Goal: Obtain resource: Obtain resource

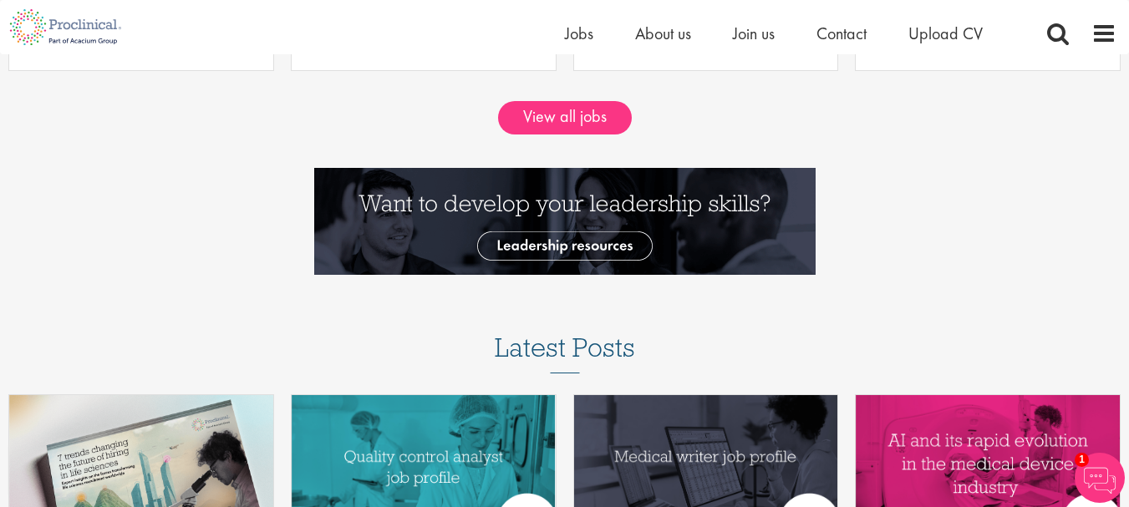
scroll to position [1683, 0]
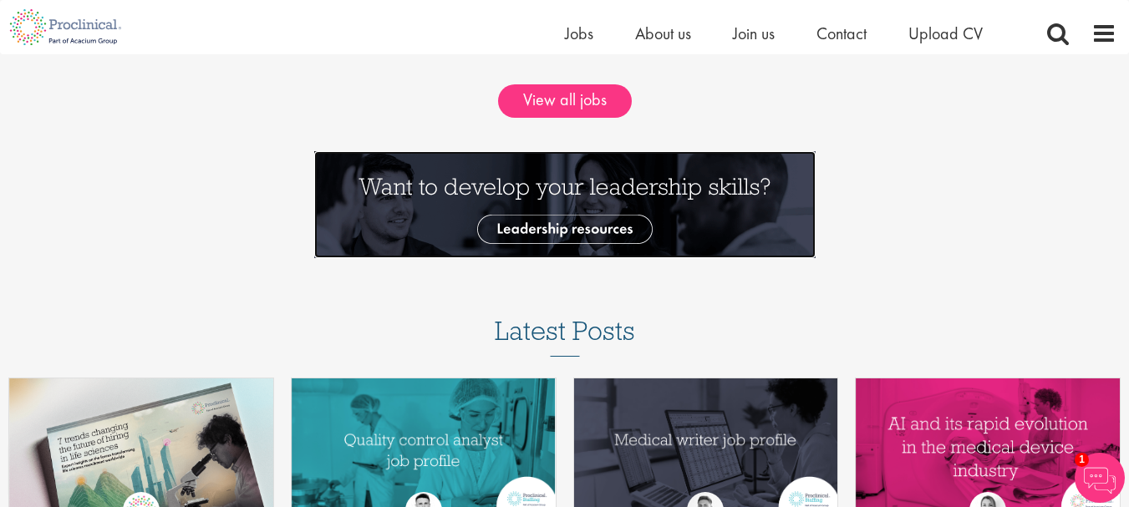
click at [568, 227] on img at bounding box center [564, 204] width 501 height 107
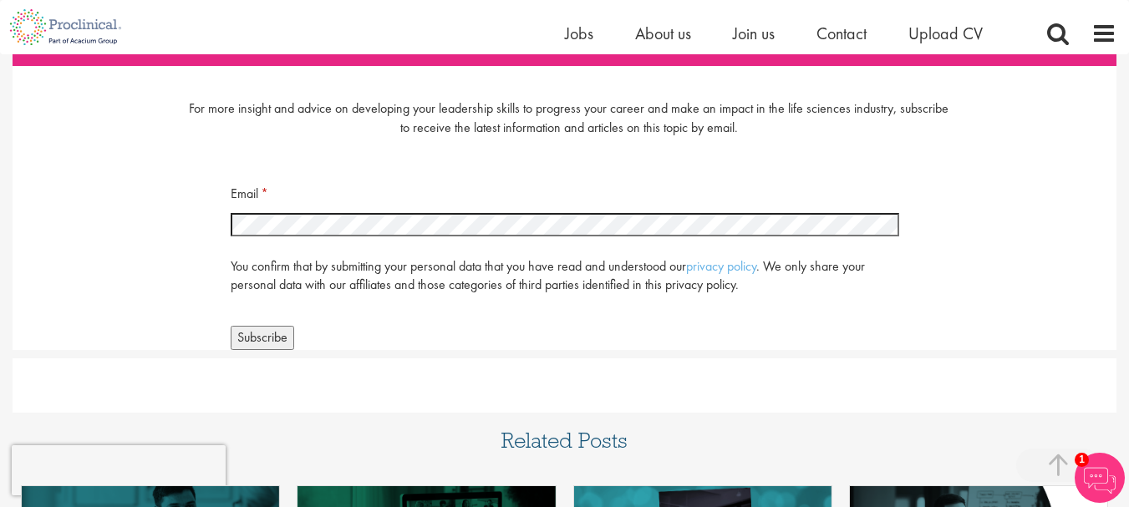
scroll to position [7473, 0]
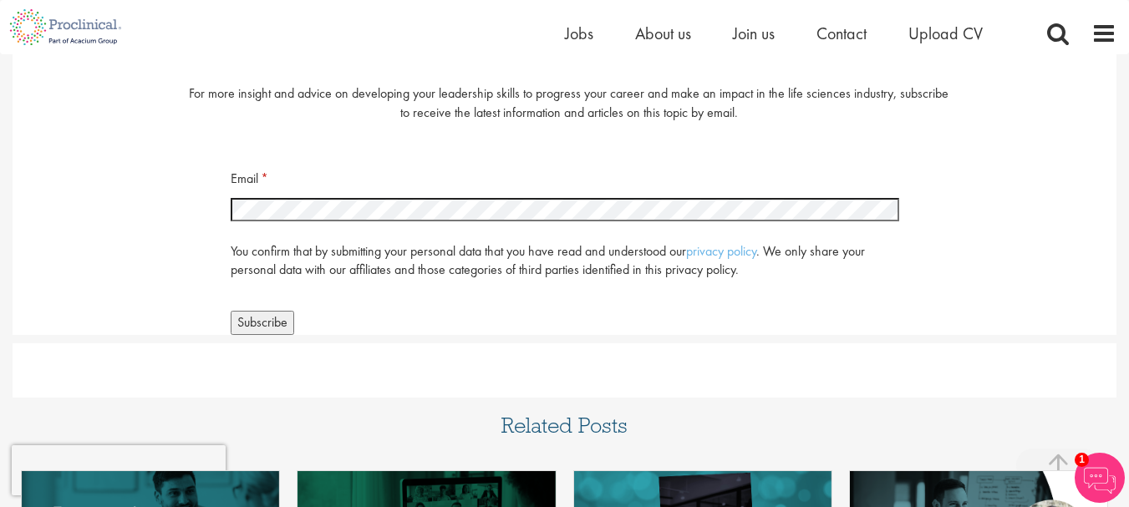
drag, startPoint x: 1141, startPoint y: 26, endPoint x: 1141, endPoint y: 445, distance: 418.6
click at [281, 320] on span "Subscribe" at bounding box center [262, 322] width 50 height 18
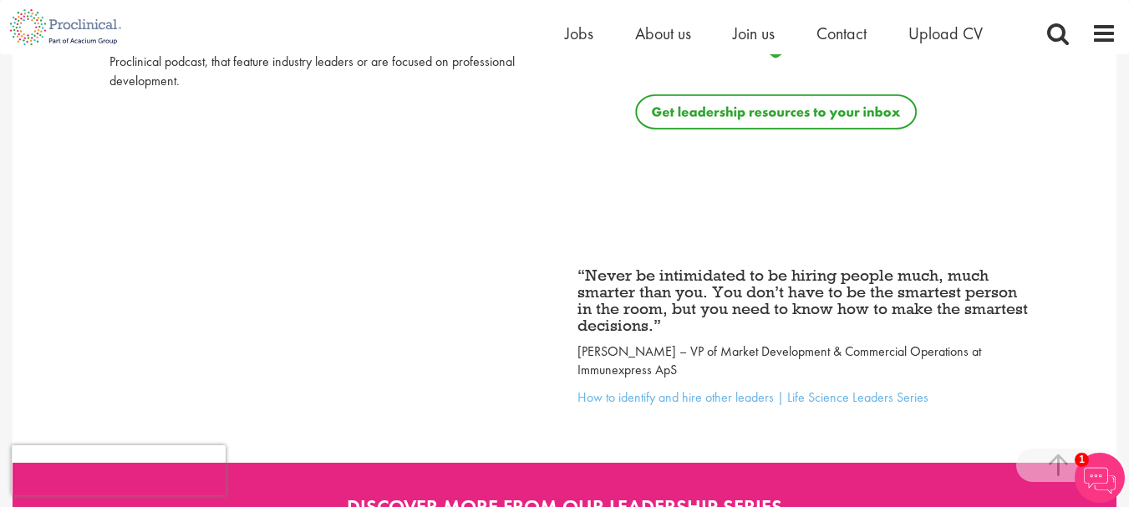
scroll to position [6826, 0]
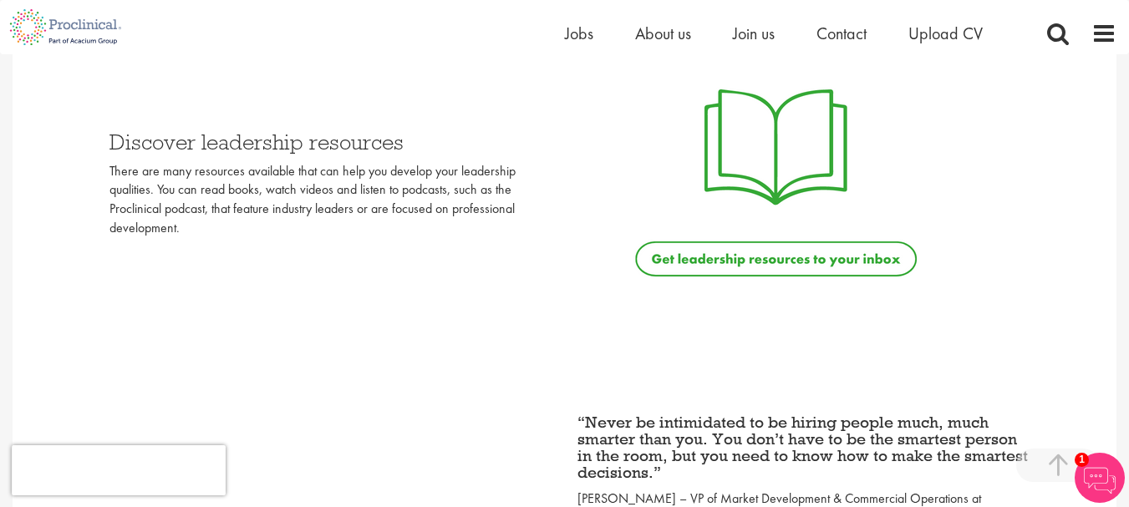
click at [848, 257] on img at bounding box center [776, 183] width 380 height 214
click at [787, 139] on img at bounding box center [776, 183] width 380 height 214
click at [749, 246] on img at bounding box center [776, 183] width 380 height 214
click at [749, 252] on img at bounding box center [776, 183] width 380 height 214
click at [777, 259] on img at bounding box center [776, 183] width 380 height 214
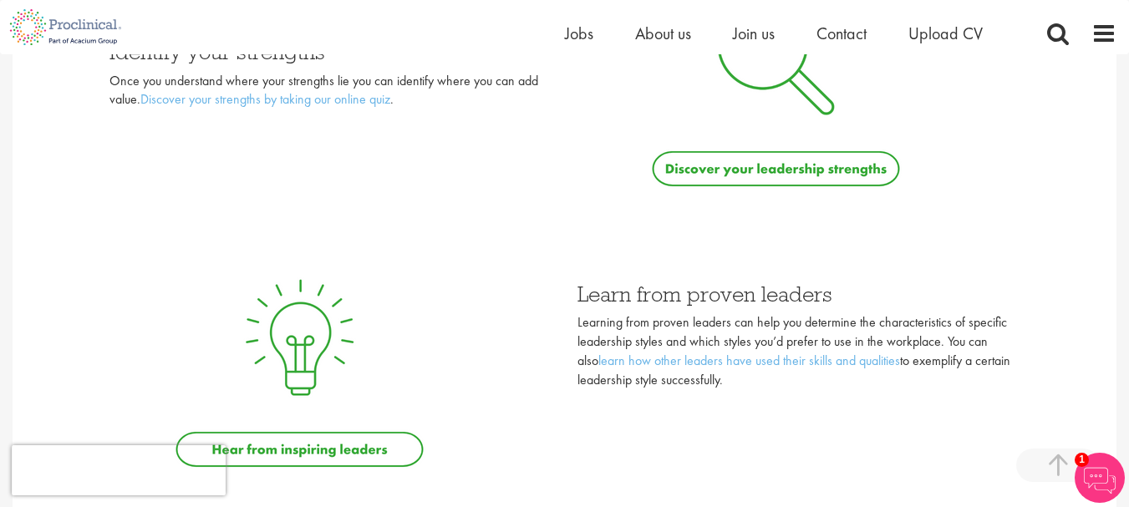
scroll to position [6384, 0]
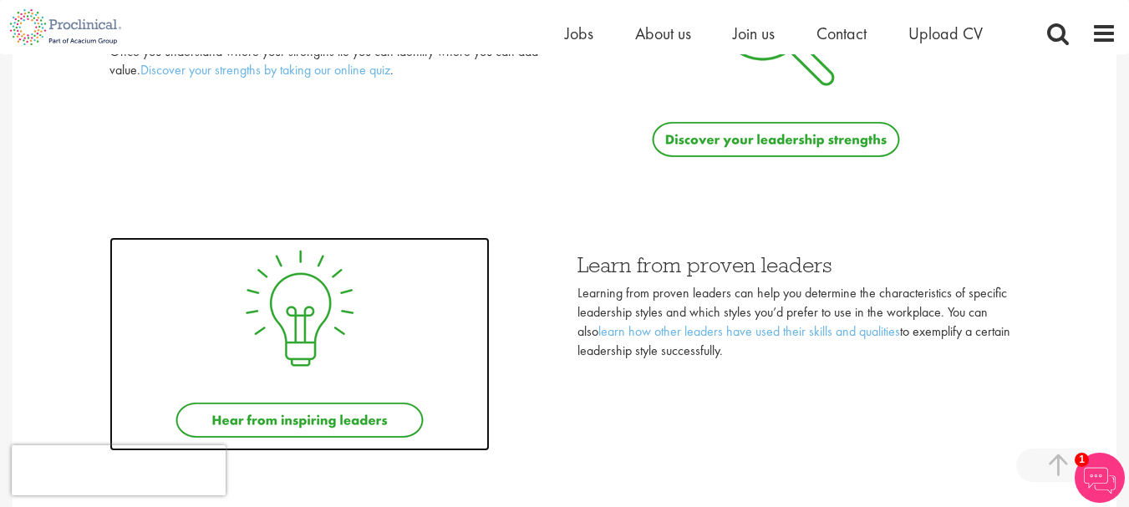
click at [372, 419] on img at bounding box center [299, 344] width 380 height 214
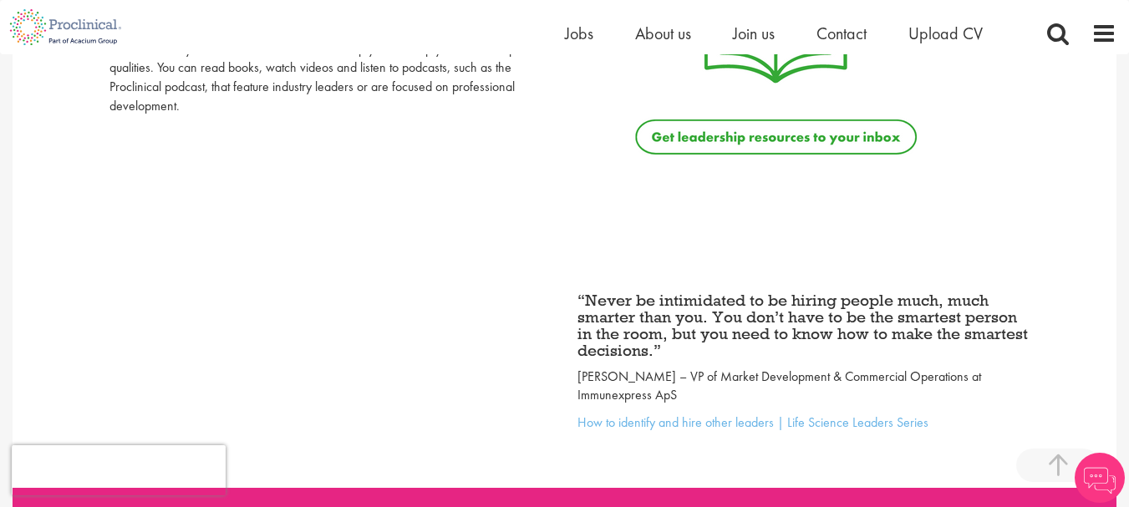
click at [781, 140] on img at bounding box center [776, 61] width 380 height 214
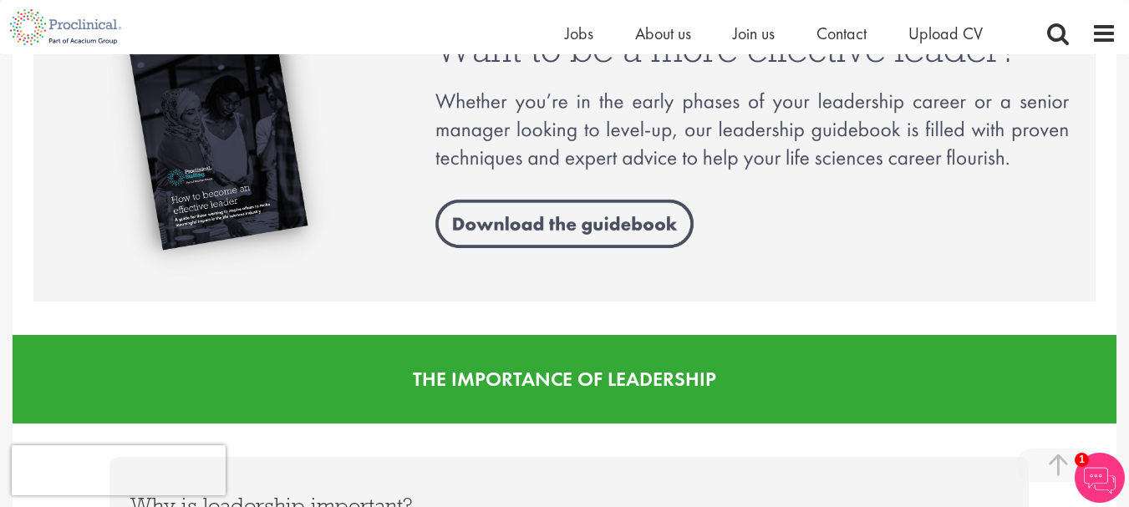
scroll to position [1349, 0]
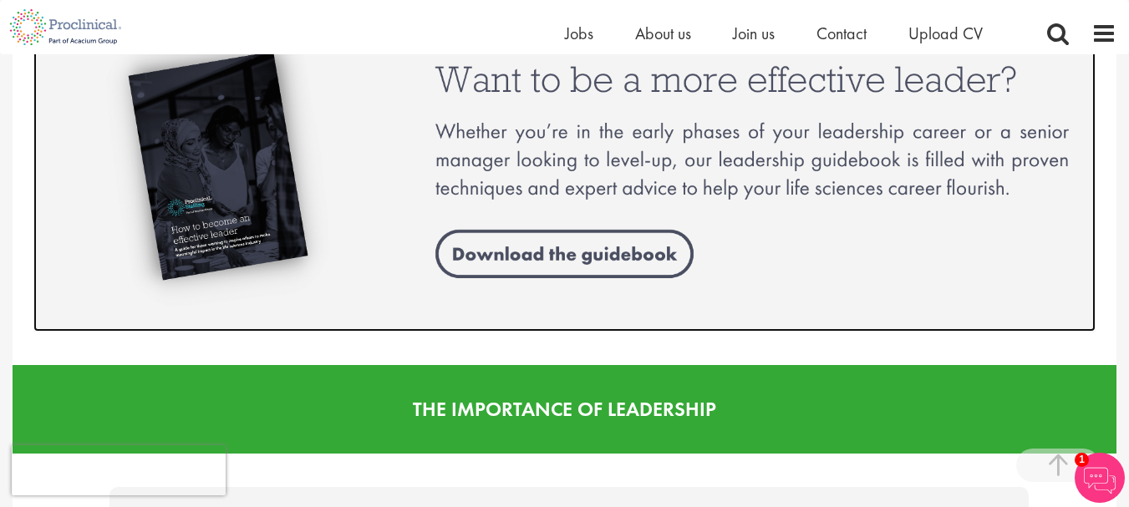
click at [565, 252] on img at bounding box center [564, 166] width 1062 height 332
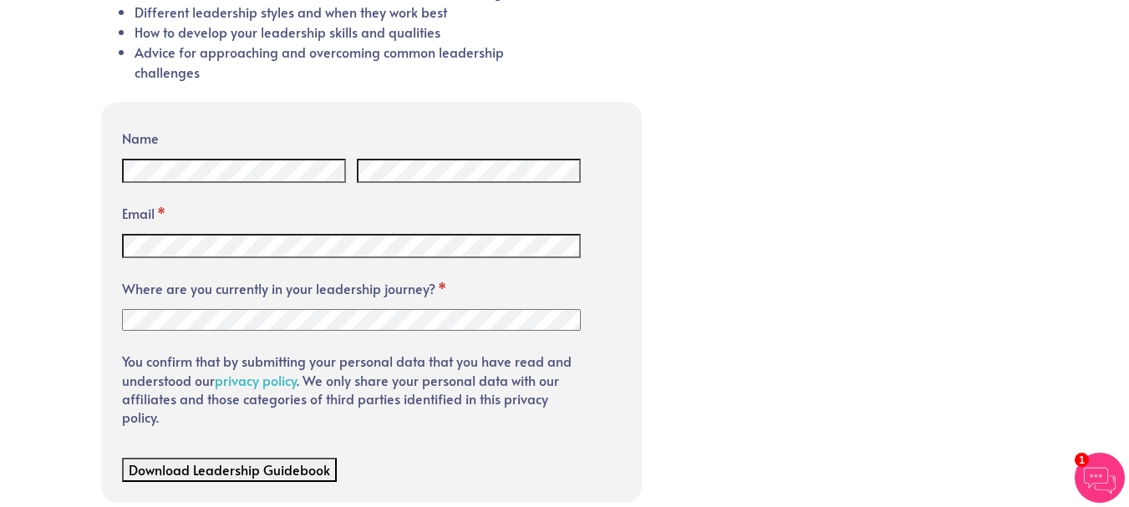
scroll to position [629, 0]
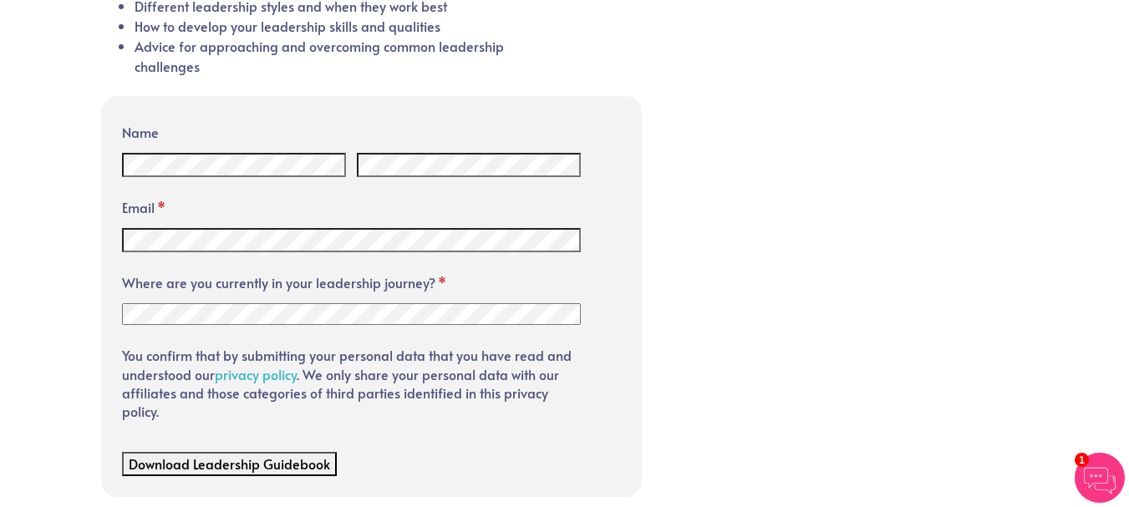
click at [241, 316] on select "Non-management or new to leadership role Intermediate or Middle management (Lea…" at bounding box center [352, 314] width 460 height 22
select select "Intermediate or Middle management (Lead, Manager, Head of department)"
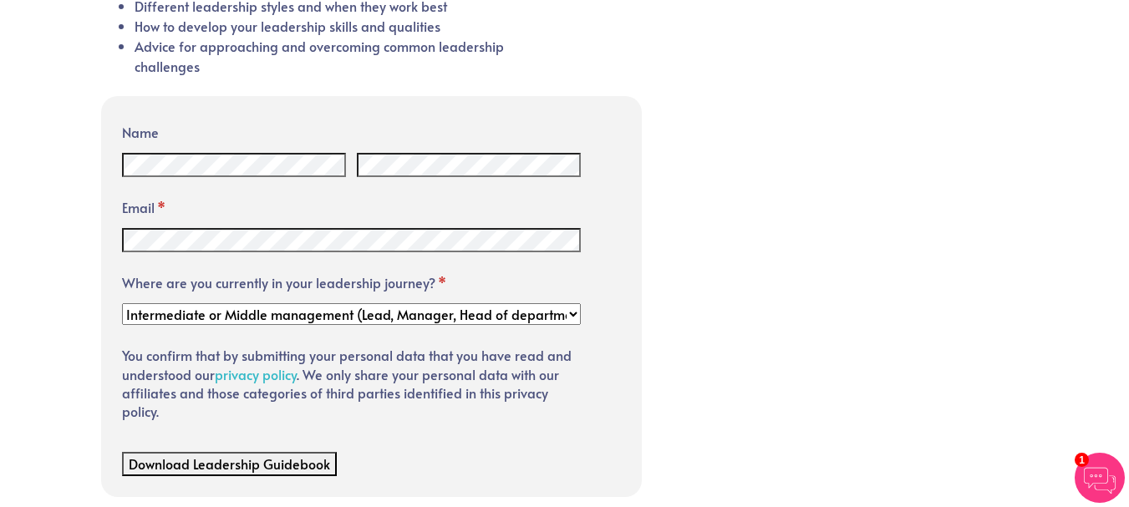
click at [122, 303] on select "Non-management or new to leadership role Intermediate or Middle management (Lea…" at bounding box center [352, 314] width 460 height 22
click at [288, 466] on span "Download Leadership Guidebook" at bounding box center [229, 464] width 201 height 18
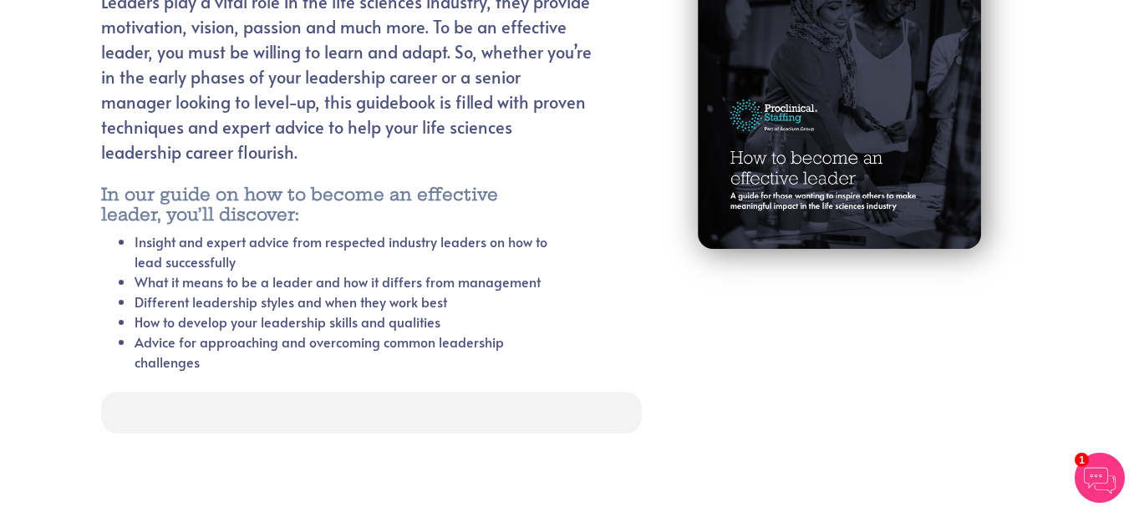
scroll to position [349, 0]
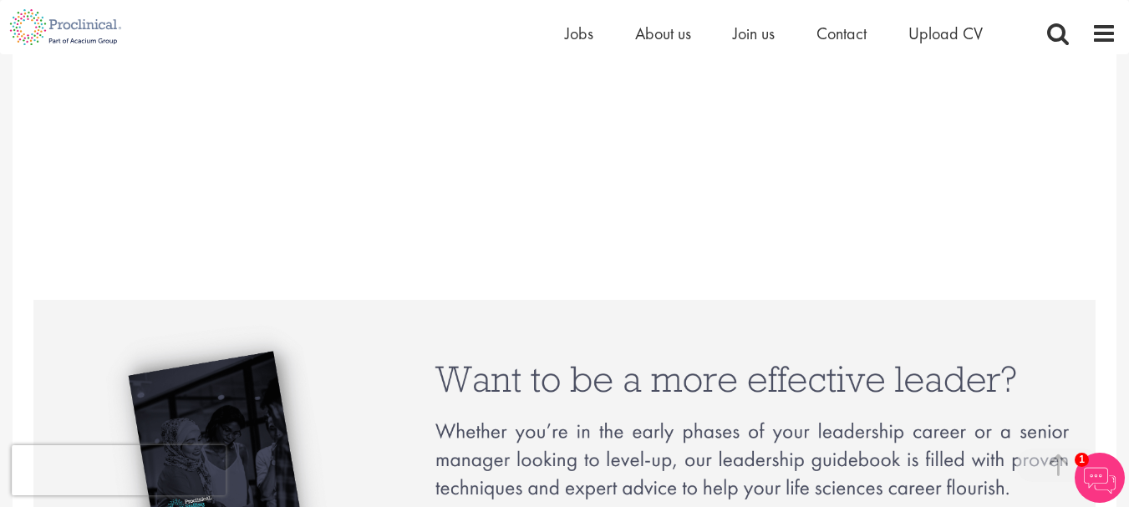
scroll to position [1379, 0]
